Goal: Task Accomplishment & Management: Complete application form

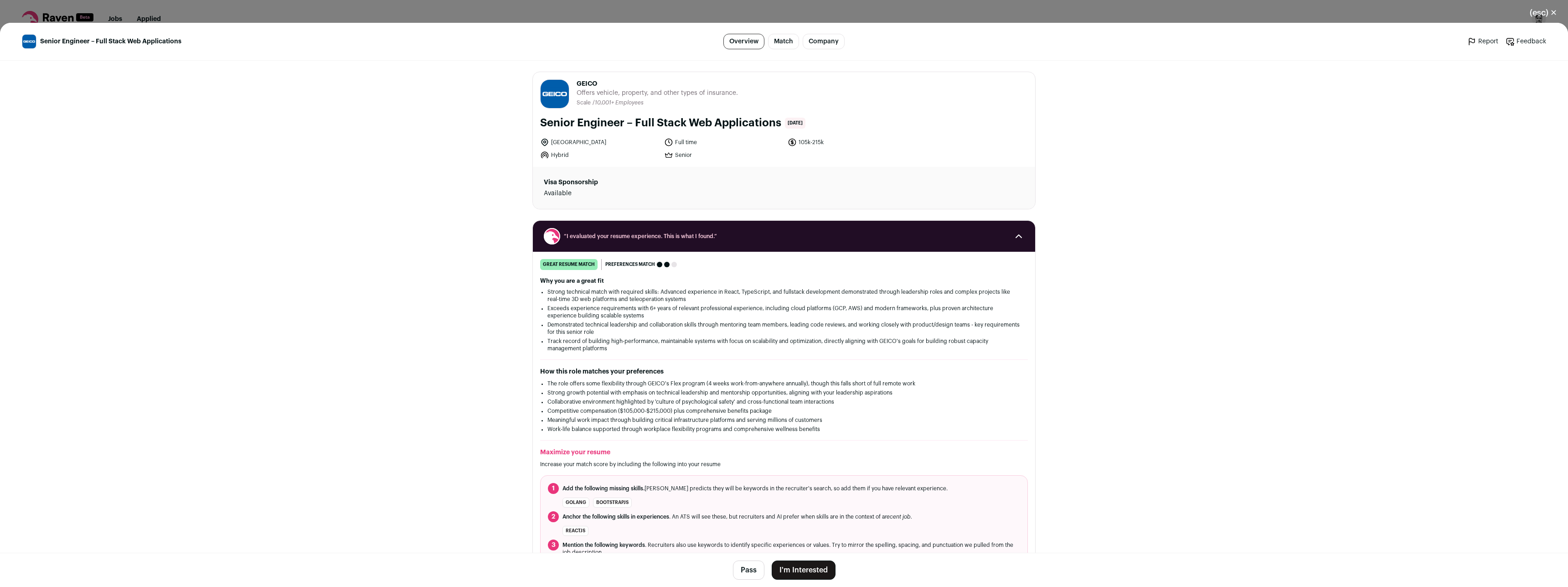
click at [246, 16] on div "(esc) ✕ Senior Engineer – Full Stack Web Applications Overview Match Company Re…" at bounding box center [784, 294] width 1568 height 587
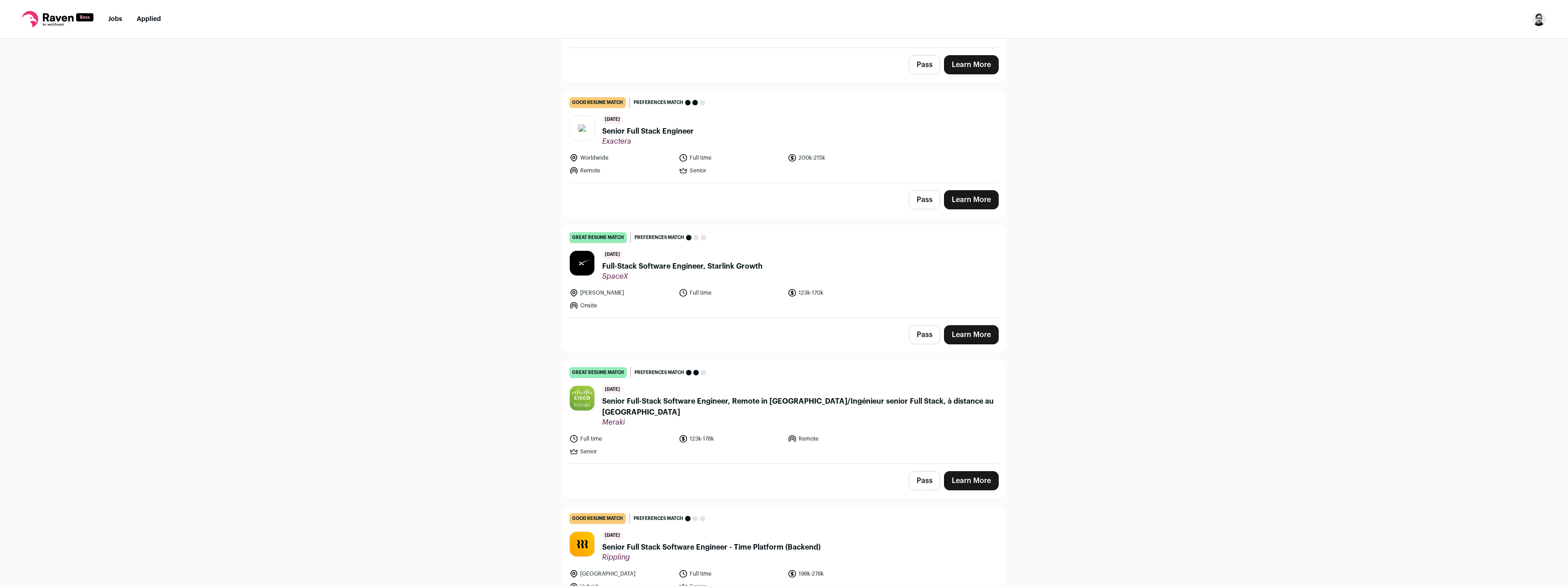
scroll to position [722, 0]
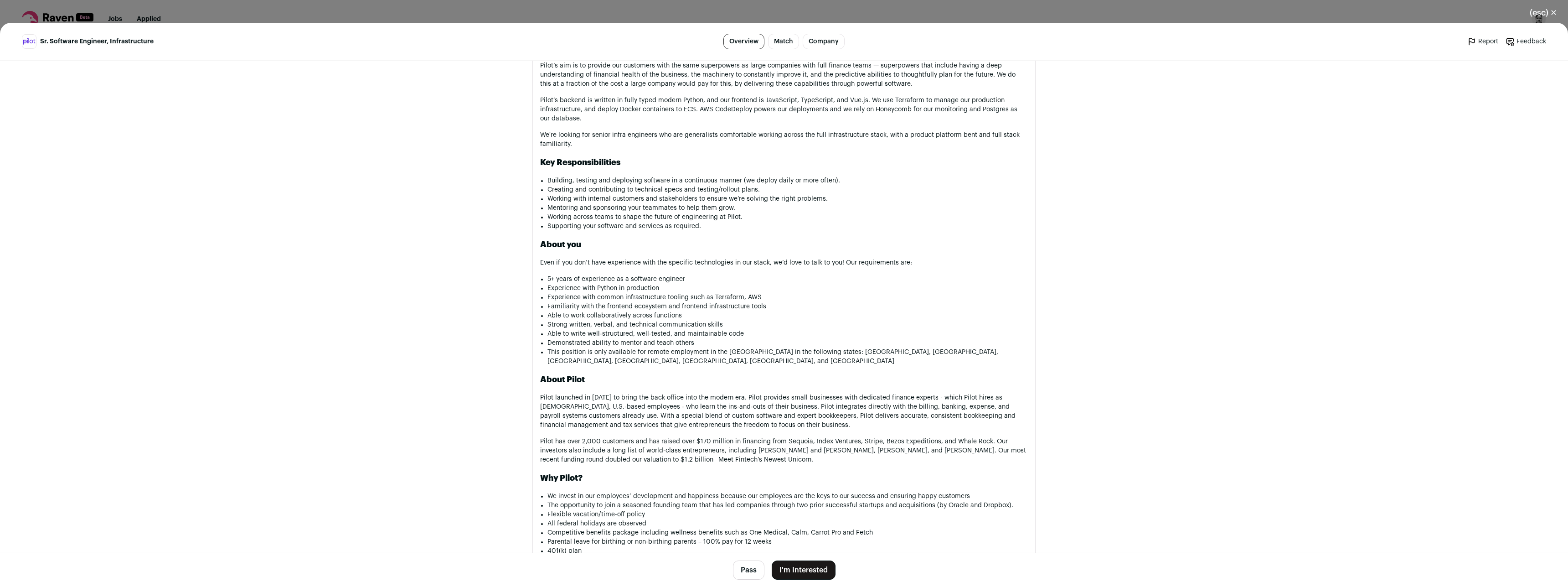
scroll to position [662, 0]
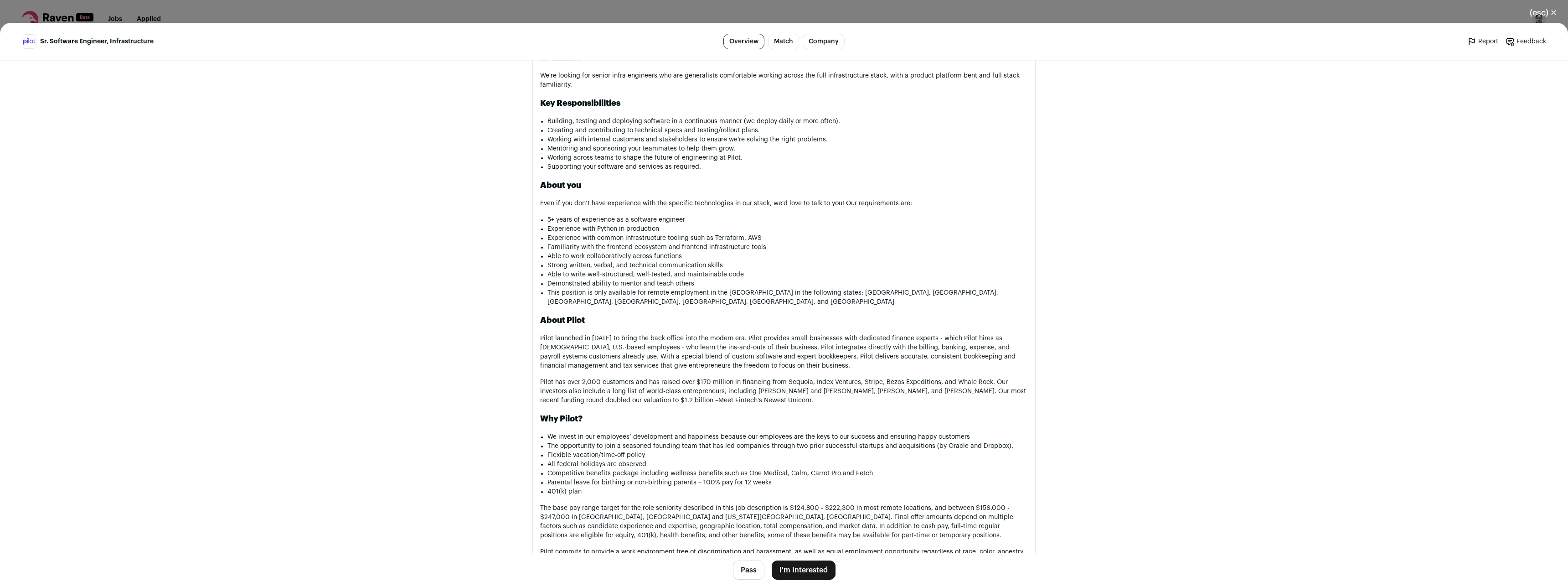
click at [783, 566] on button "I'm Interested" at bounding box center [804, 570] width 64 height 19
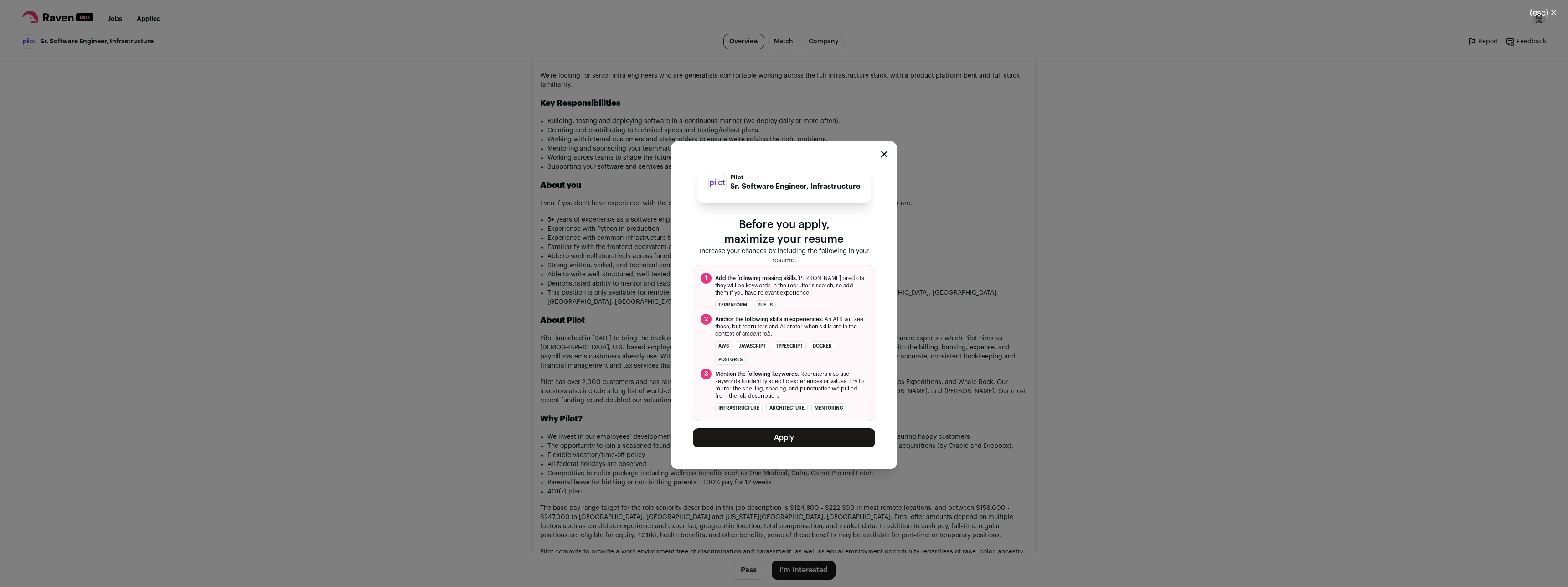
click at [632, 383] on div "Pilot Sr. Software Engineer, Infrastructure Before you apply, maximize your res…" at bounding box center [784, 305] width 1568 height 564
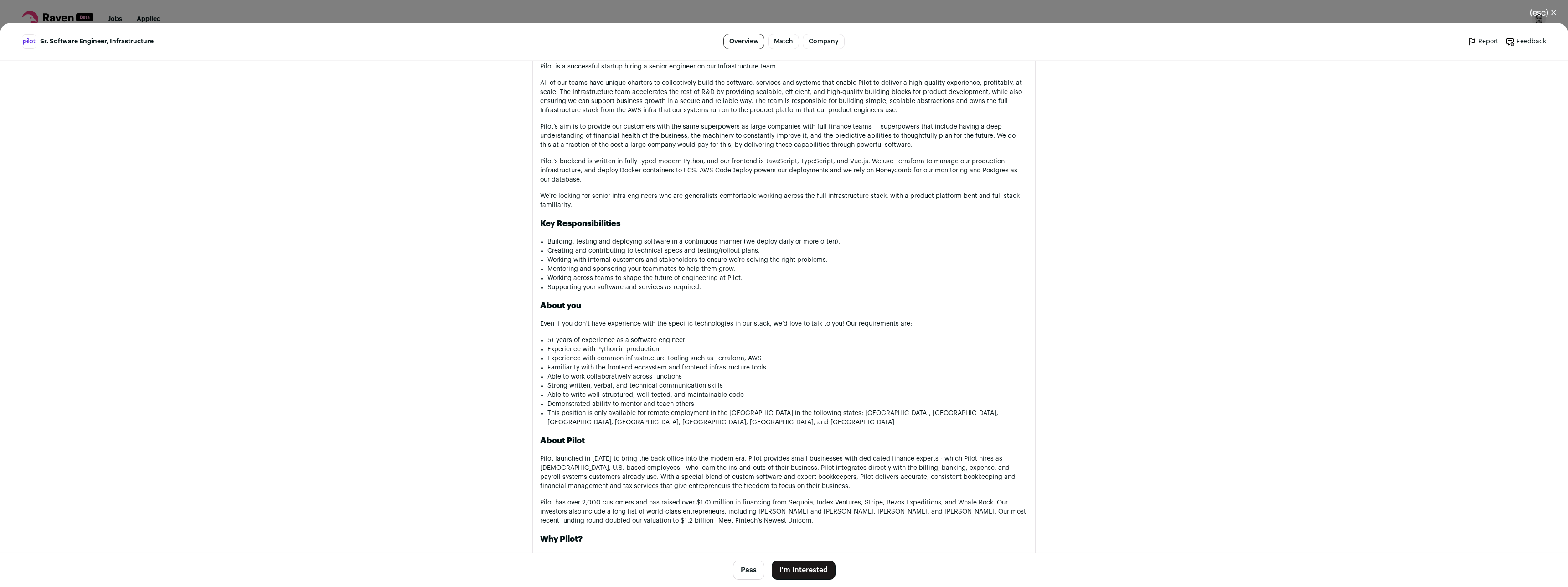
scroll to position [481, 0]
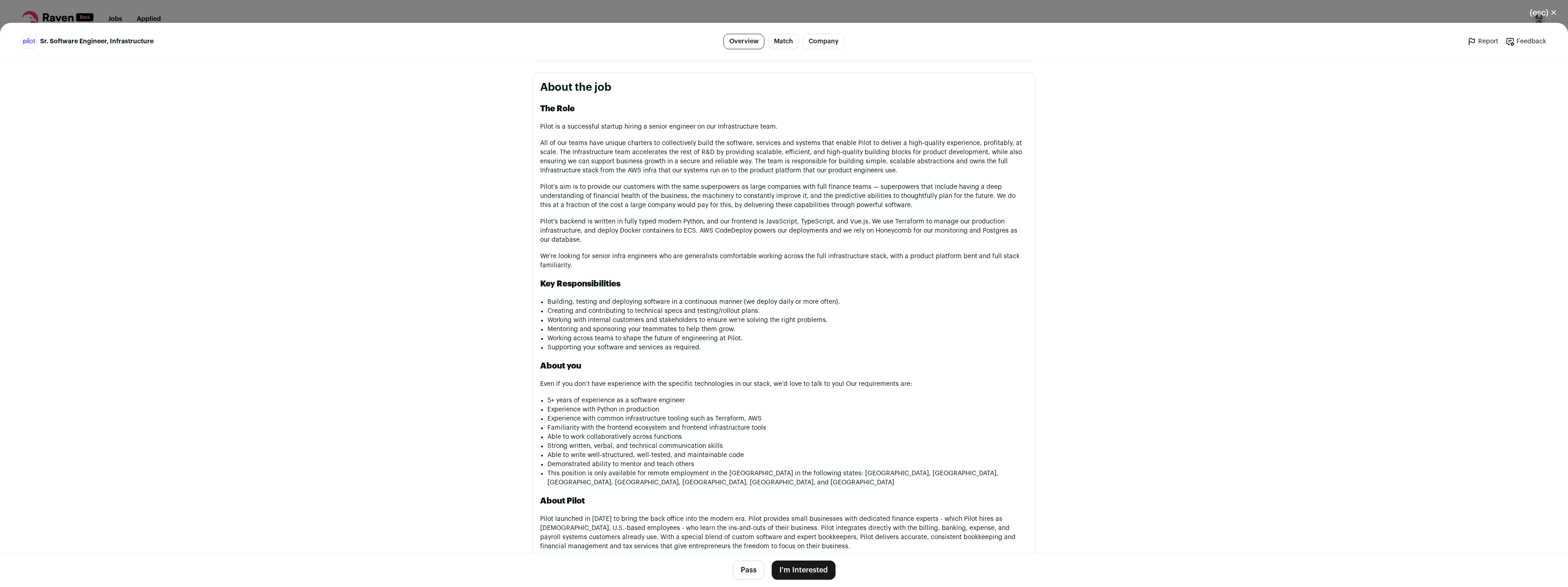
click at [788, 562] on button "I'm Interested" at bounding box center [804, 570] width 64 height 19
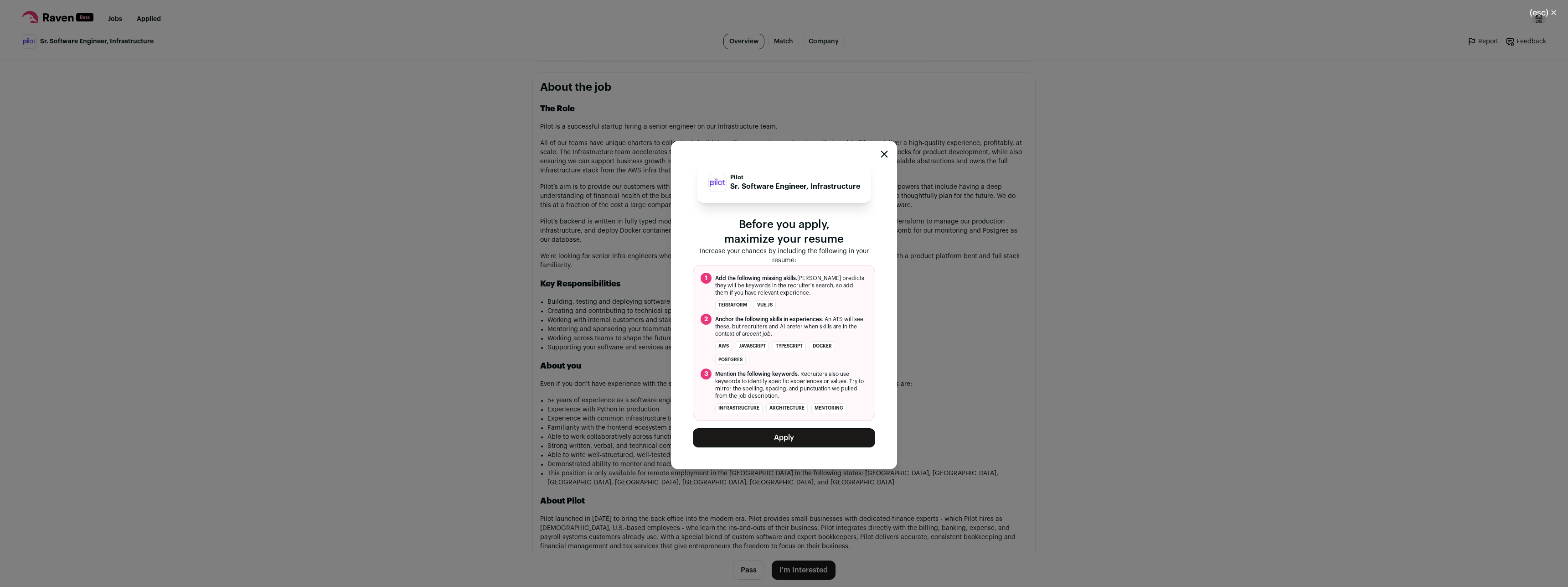
click at [787, 441] on button "Apply" at bounding box center [784, 437] width 182 height 19
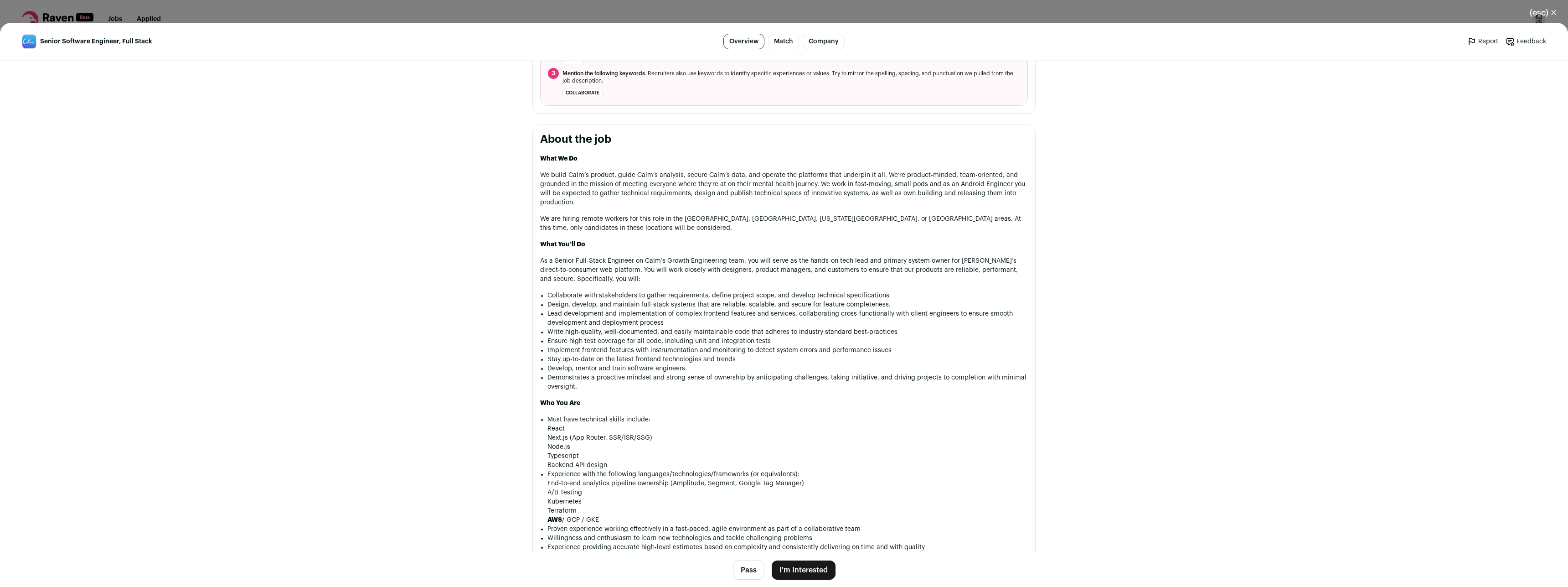
scroll to position [602, 0]
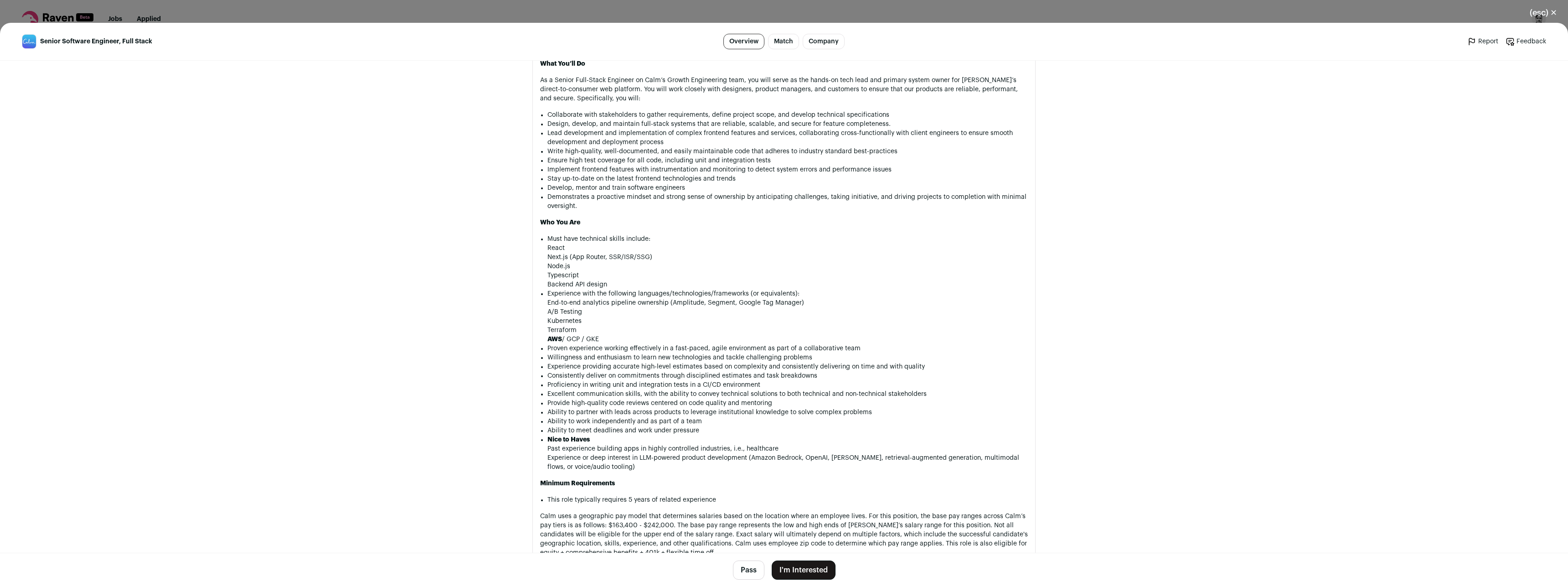
click at [635, 290] on li "Experience with the following languages/technologies/frameworks (or equivalents…" at bounding box center [787, 316] width 480 height 55
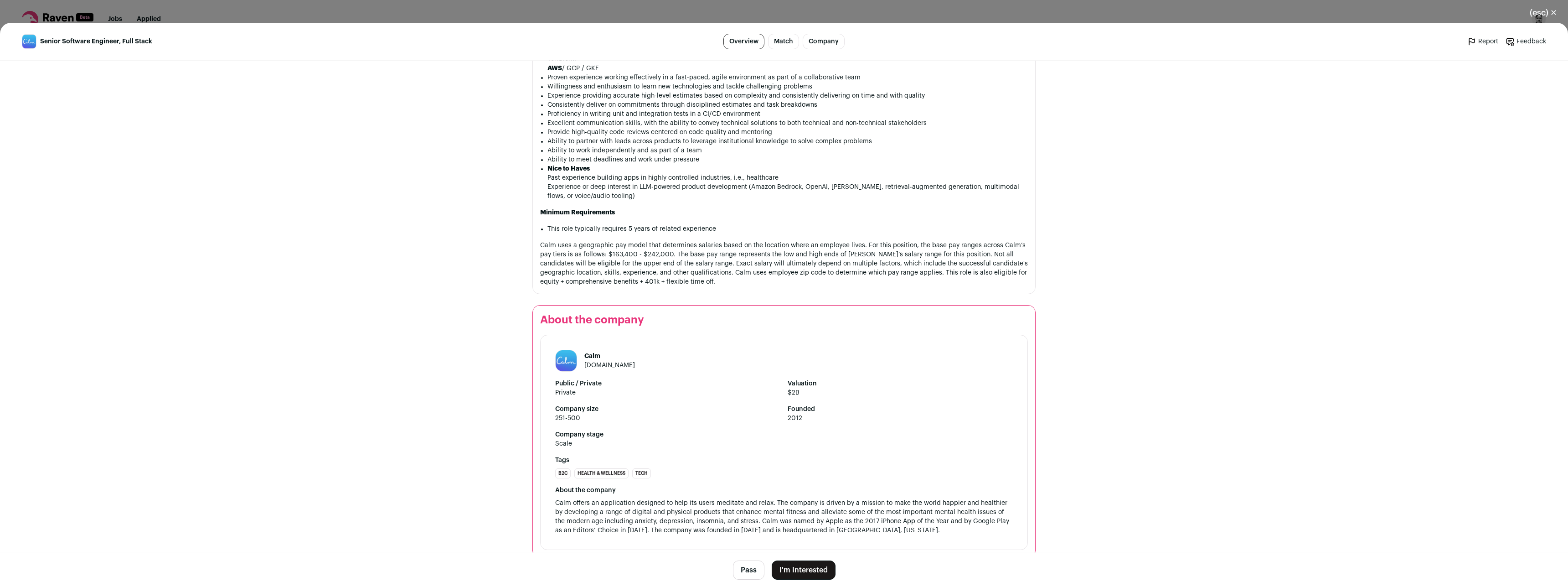
scroll to position [897, 0]
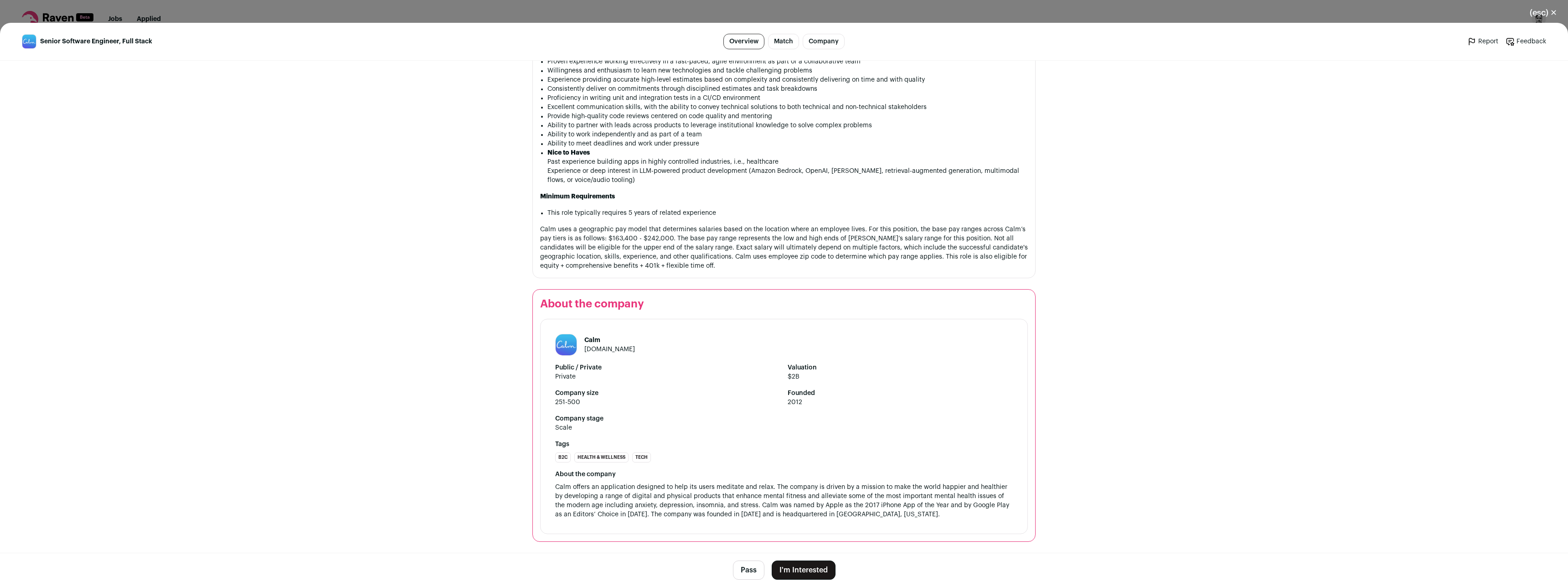
click at [716, 171] on li "Experience or deep interest in LLM-powered product development (Amazon Bedrock,…" at bounding box center [787, 176] width 480 height 19
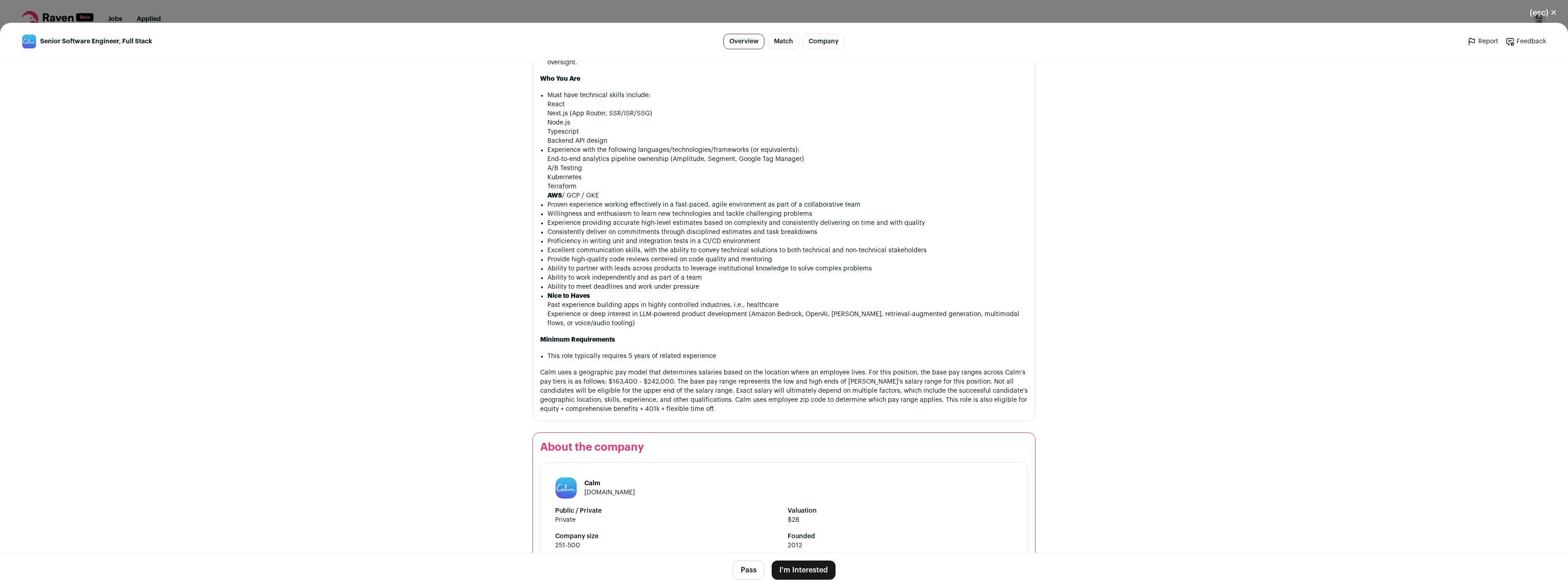
scroll to position [717, 0]
